Goal: Task Accomplishment & Management: Complete application form

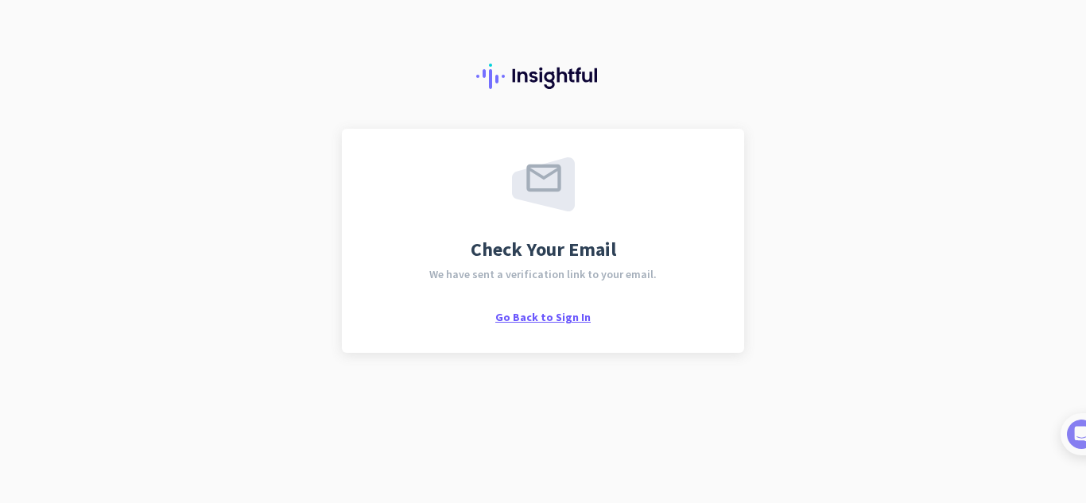
click at [580, 316] on span "Go Back to Sign In" at bounding box center [542, 317] width 95 height 14
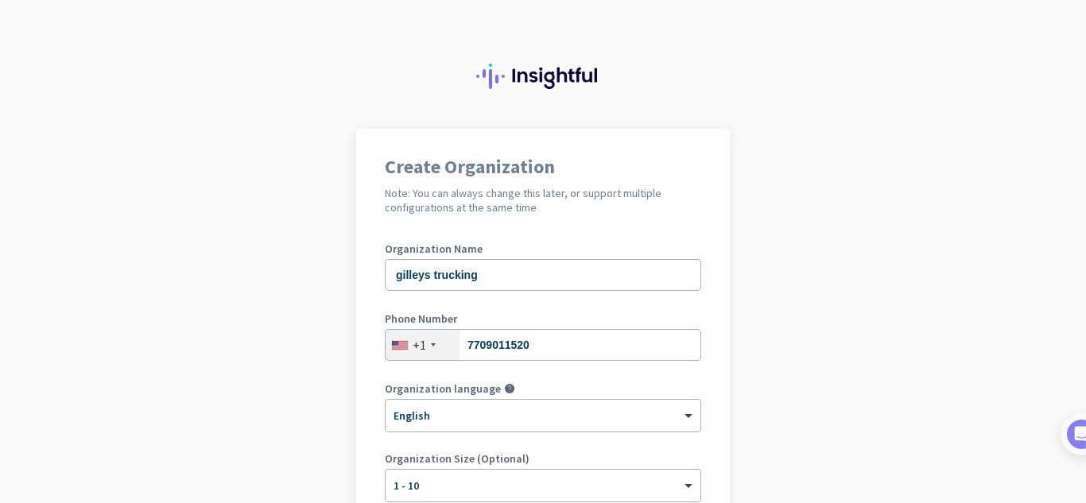
click at [756, 358] on app-onboarding-organization "Create Organization Note: You can always change this later, or support multiple…" at bounding box center [543, 449] width 1086 height 641
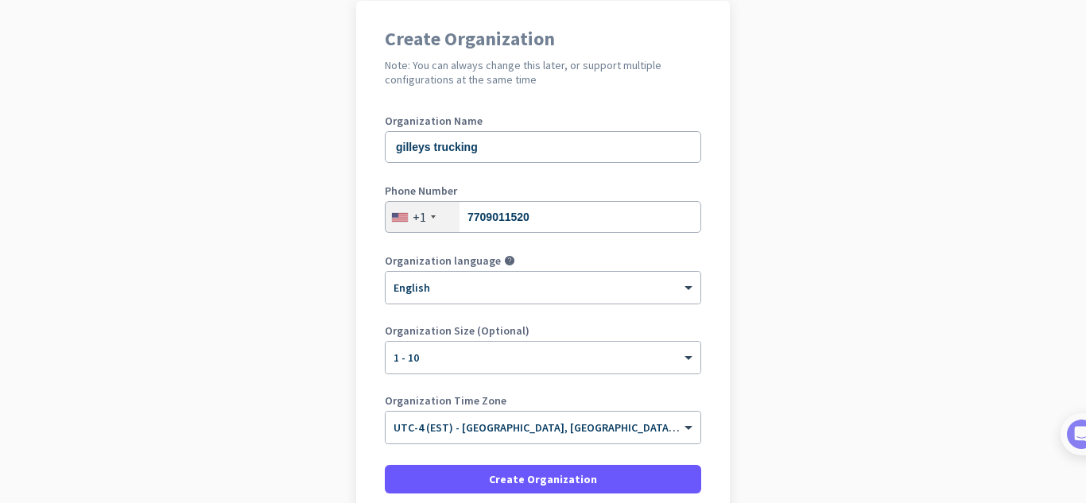
scroll to position [159, 0]
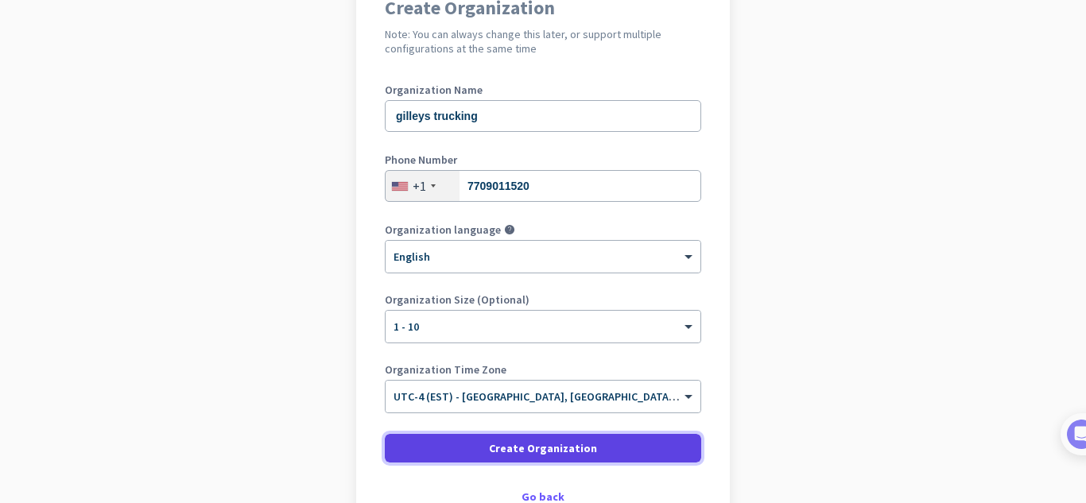
click at [531, 458] on span at bounding box center [543, 448] width 316 height 38
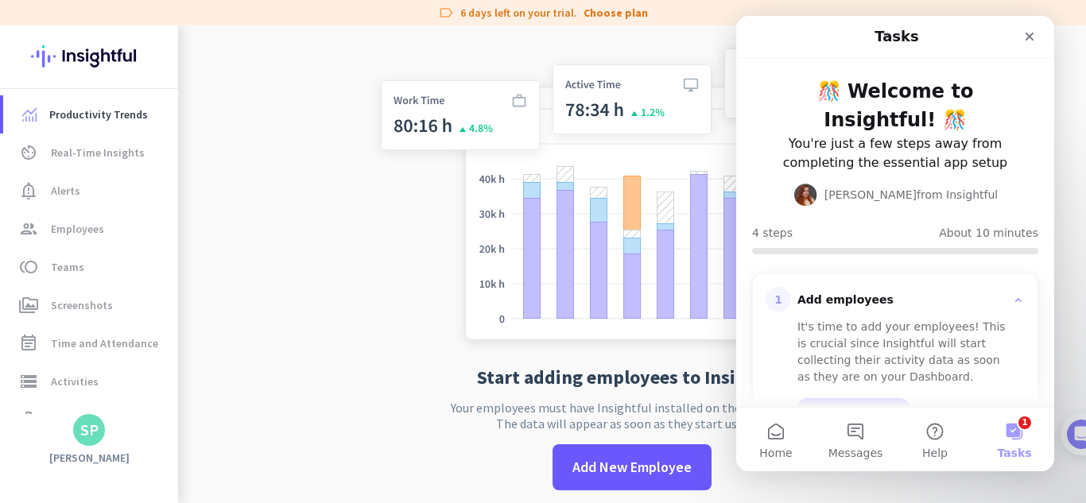
click at [253, 236] on app-no-employees "Start adding employees to Insightful Your employees must have Insightful instal…" at bounding box center [632, 276] width 908 height 503
click at [818, 398] on link "Show me how" at bounding box center [854, 414] width 112 height 32
